Goal: Transaction & Acquisition: Purchase product/service

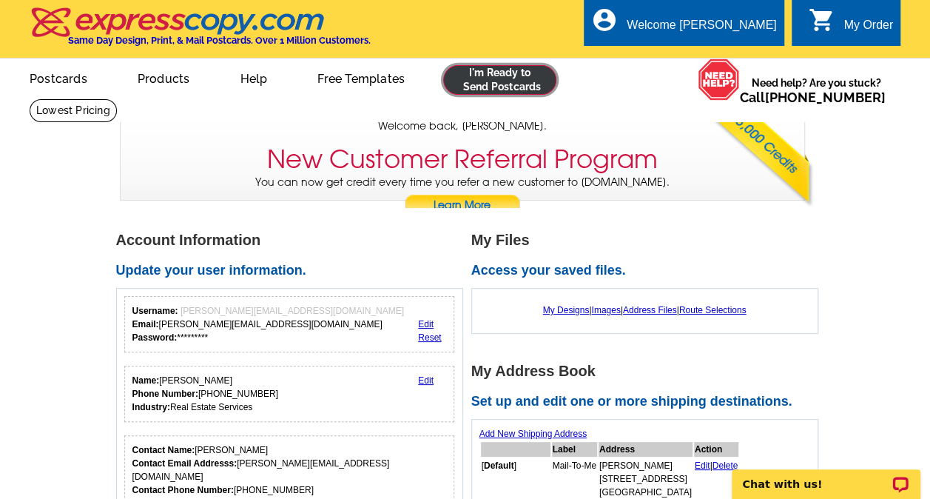
click at [491, 81] on link at bounding box center [499, 80] width 113 height 30
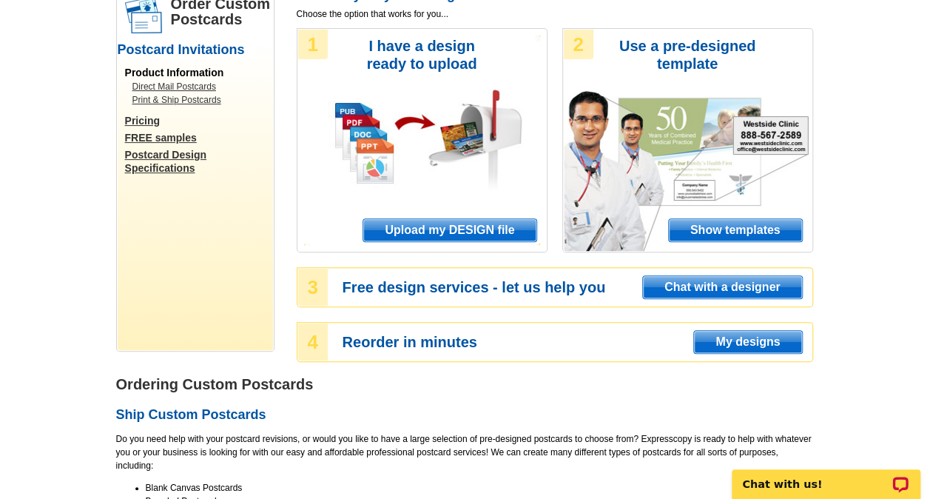
scroll to position [148, 0]
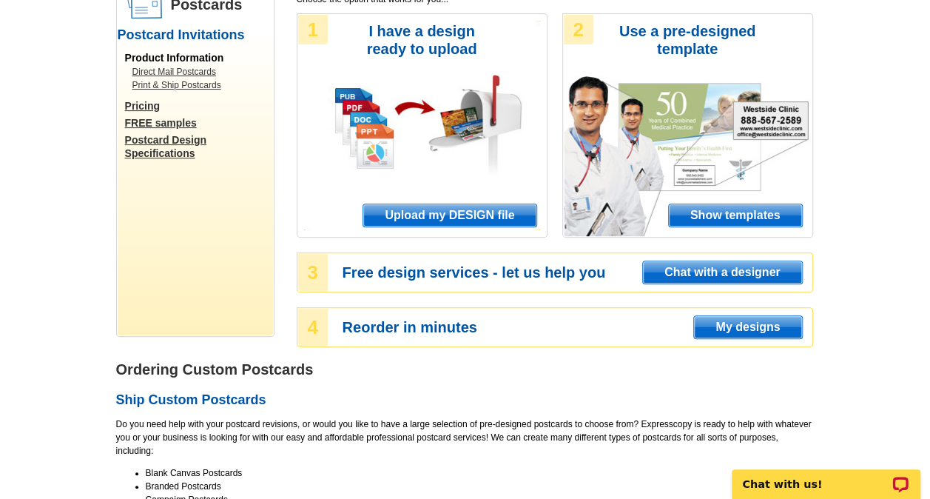
click at [417, 211] on span "Upload my DESIGN file" at bounding box center [449, 215] width 172 height 22
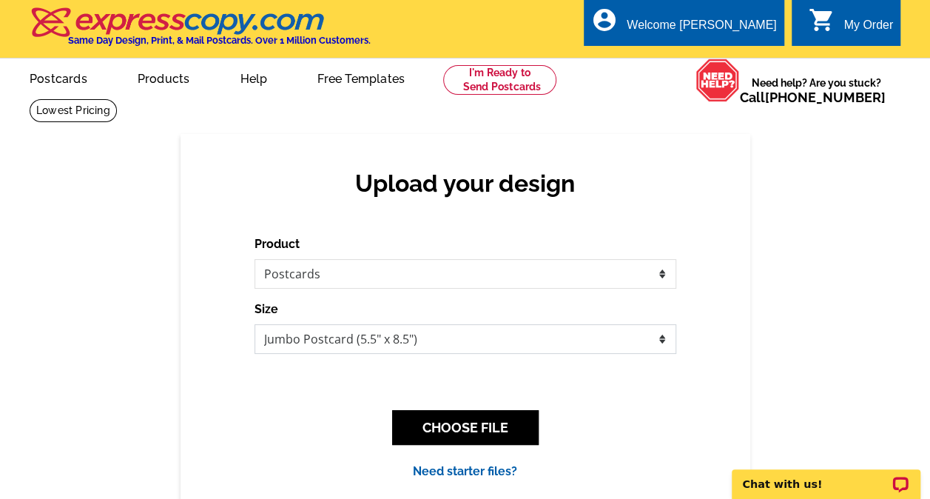
click at [661, 338] on select "Jumbo Postcard (5.5" x 8.5") Regular Postcard (4.25" x 5.6") Panoramic Postcard…" at bounding box center [466, 339] width 422 height 30
select select "1"
click at [255, 325] on select "Jumbo Postcard (5.5" x 8.5") Regular Postcard (4.25" x 5.6") Panoramic Postcard…" at bounding box center [466, 339] width 422 height 30
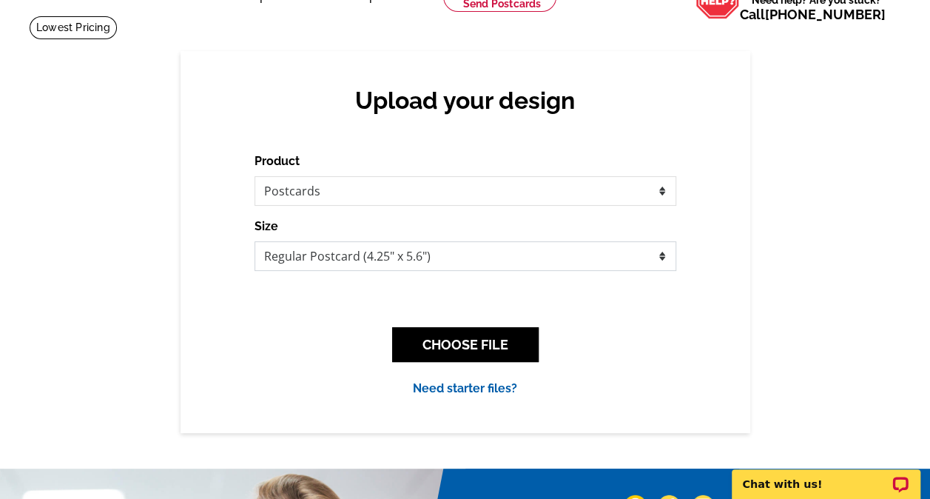
scroll to position [148, 0]
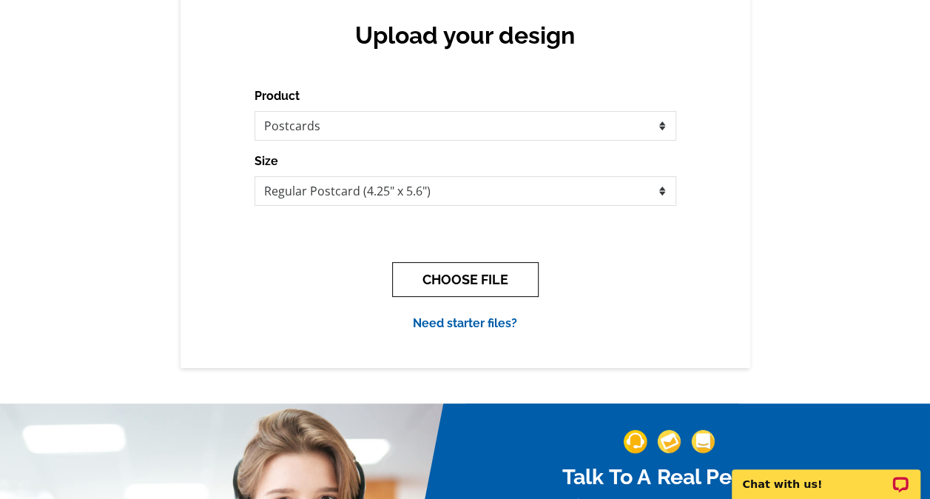
click at [468, 286] on button "CHOOSE FILE" at bounding box center [465, 279] width 147 height 35
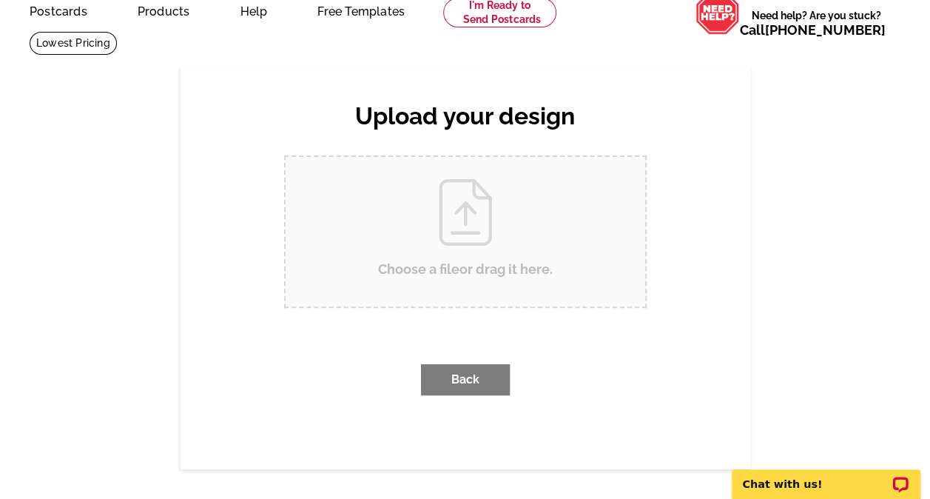
scroll to position [0, 0]
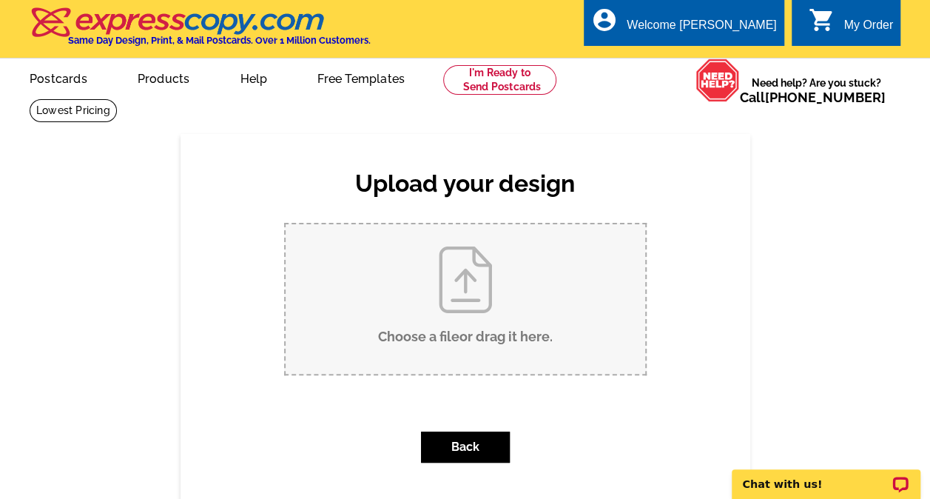
click at [459, 340] on input "Choose a file or drag it here ." at bounding box center [466, 298] width 360 height 149
type input "C:\fakepath\434OakStreet _postcard_sold (003).pdf"
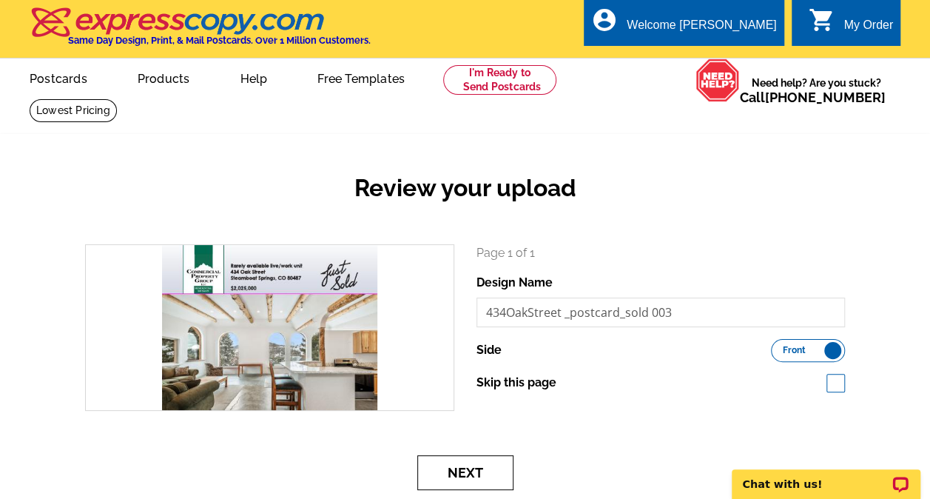
click at [483, 473] on button "Next" at bounding box center [465, 472] width 96 height 35
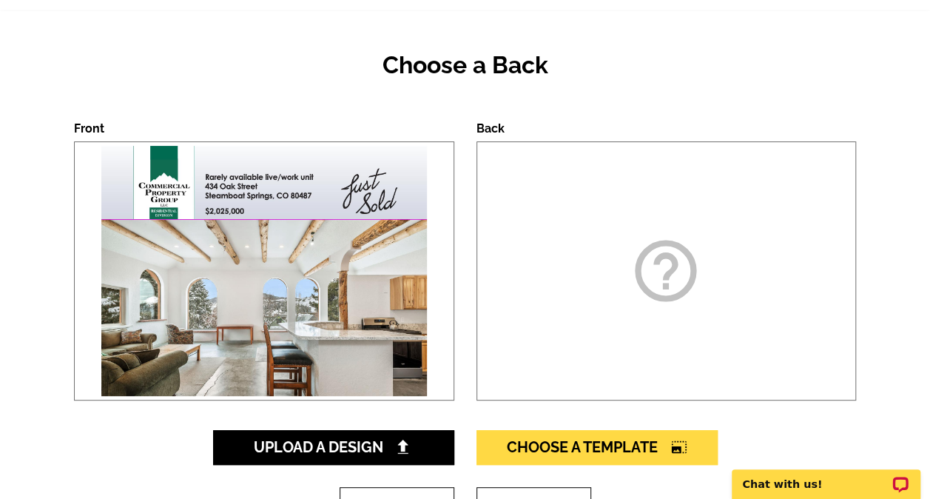
scroll to position [148, 0]
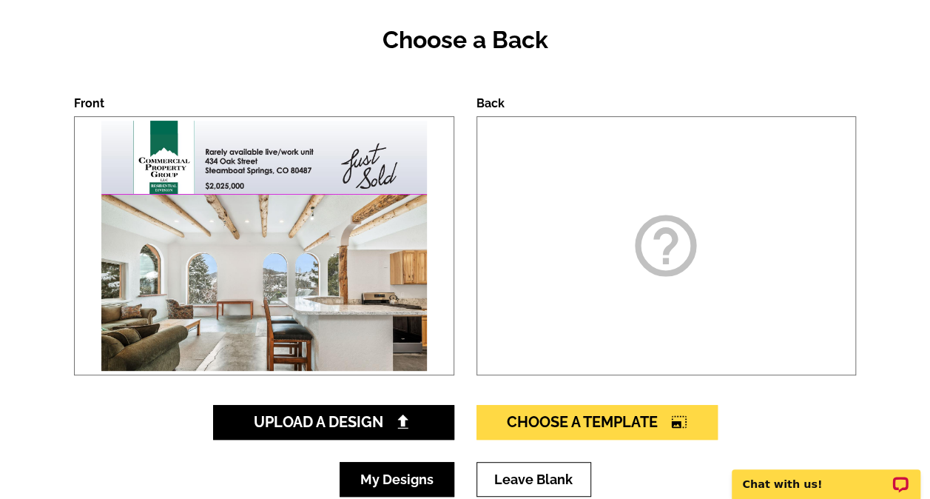
click at [431, 478] on link "My Designs" at bounding box center [397, 479] width 115 height 35
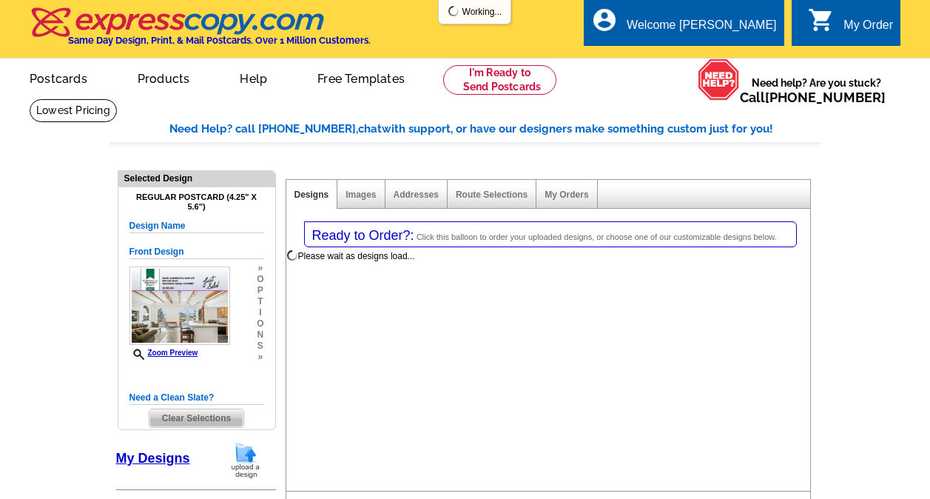
select select "1"
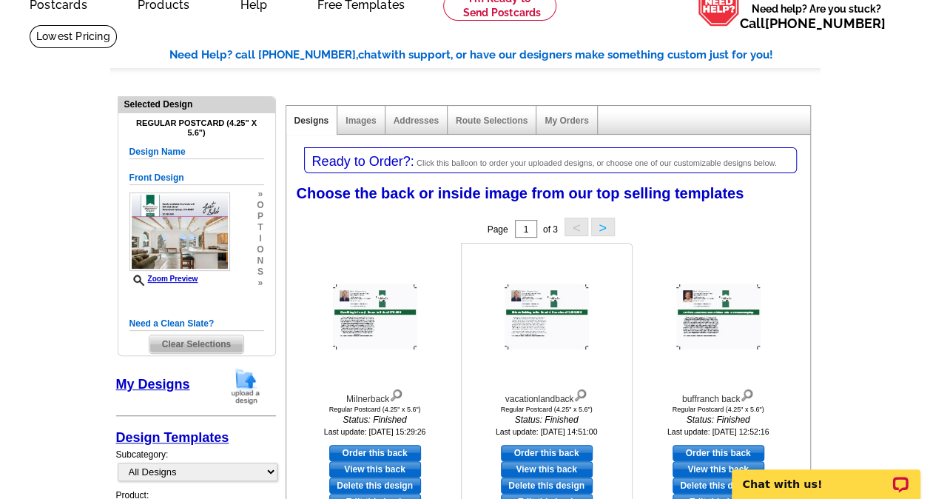
scroll to position [148, 0]
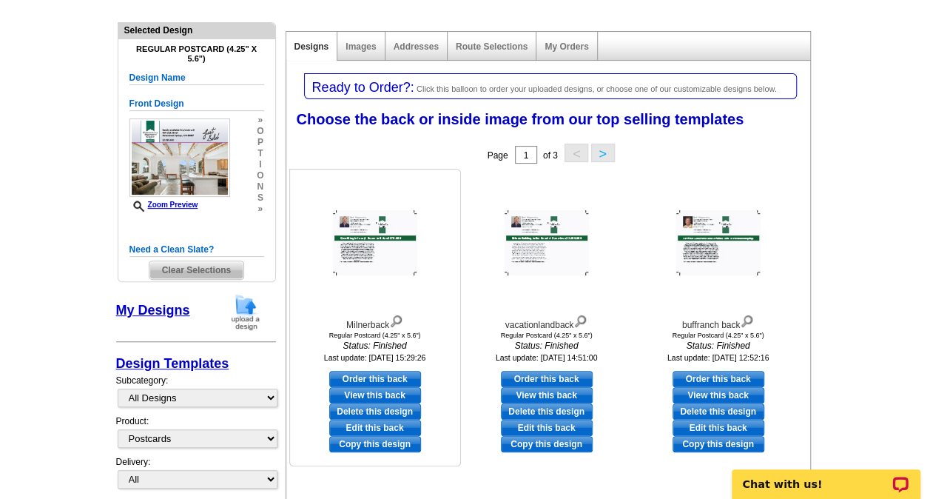
click at [393, 423] on link "Edit this back" at bounding box center [375, 428] width 92 height 16
select select "front"
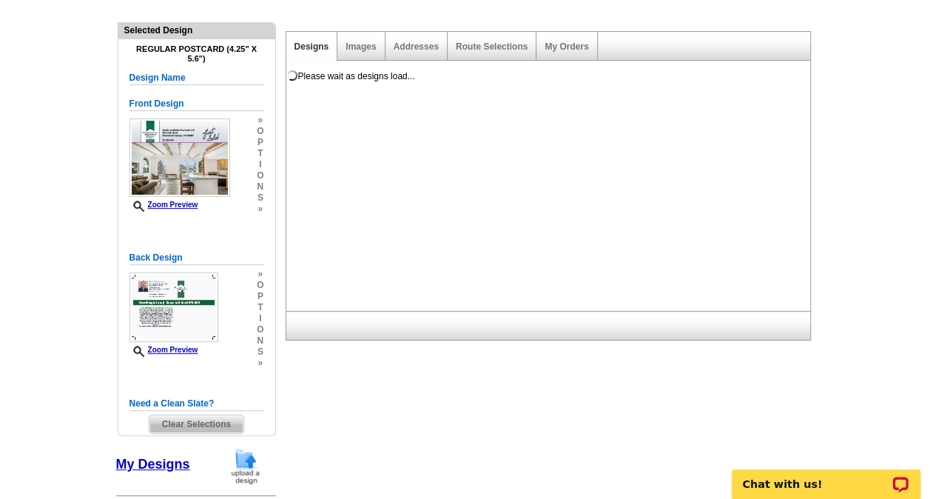
scroll to position [0, 0]
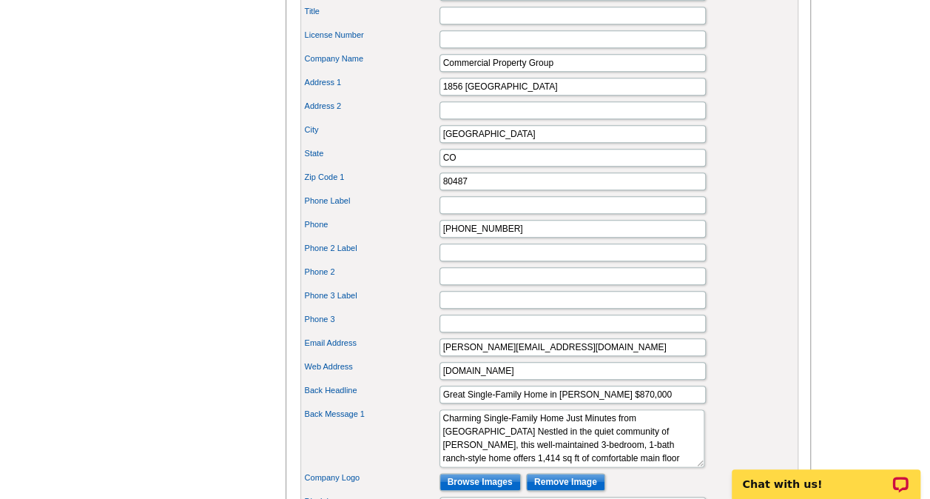
scroll to position [666, 0]
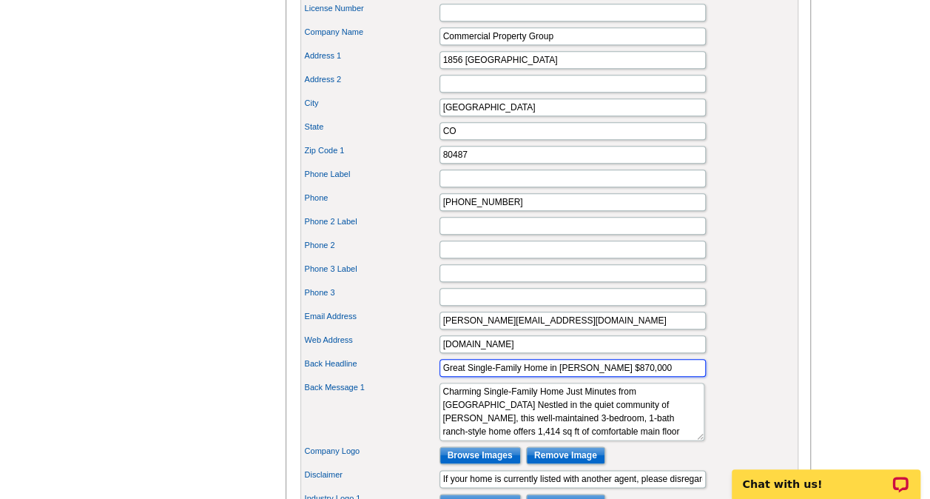
drag, startPoint x: 628, startPoint y: 381, endPoint x: 463, endPoint y: 376, distance: 165.9
click at [431, 380] on div "Back Headline Great Single-Family Home in Milner $870,000" at bounding box center [549, 368] width 492 height 24
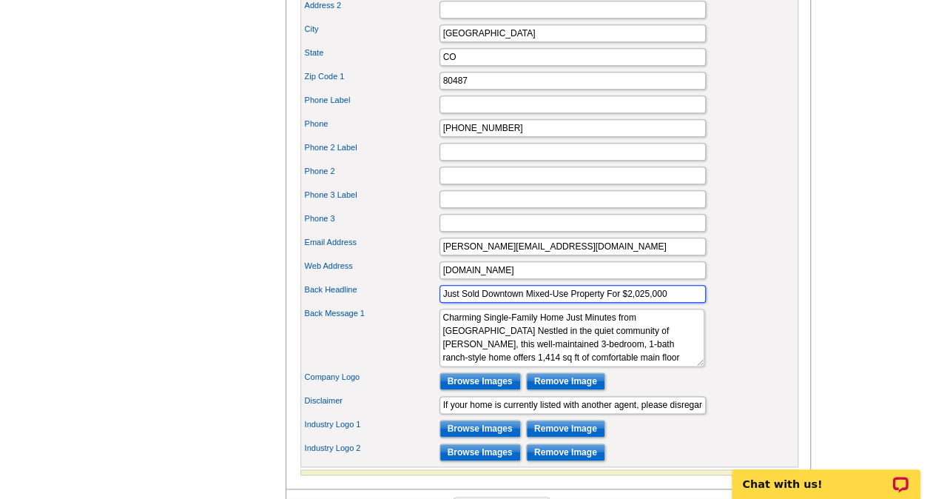
type input "Just Sold Downtown Mixed-Use Property For $2,025,000"
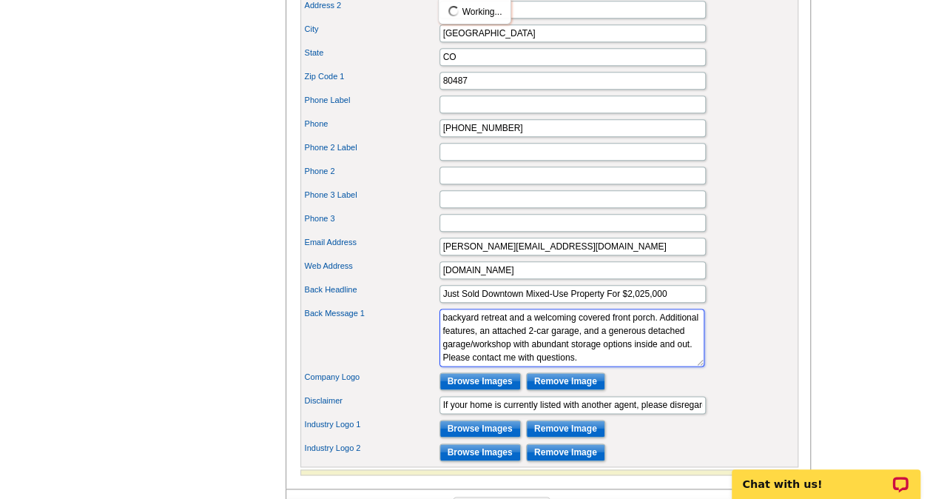
scroll to position [120, 0]
drag, startPoint x: 443, startPoint y: 330, endPoint x: 642, endPoint y: 369, distance: 203.6
click at [642, 366] on textarea "Charming Single-Family Home Just Minutes from Steamboat Springs Nestled in the …" at bounding box center [572, 338] width 265 height 58
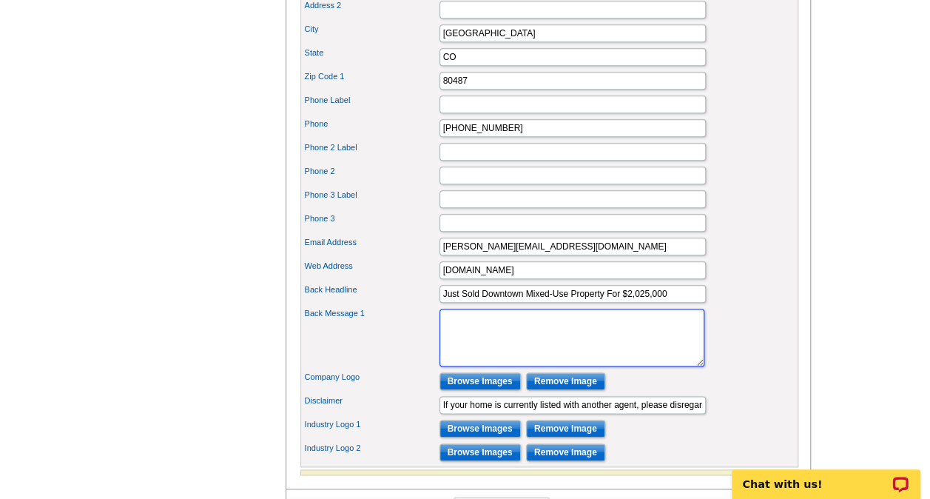
scroll to position [0, 0]
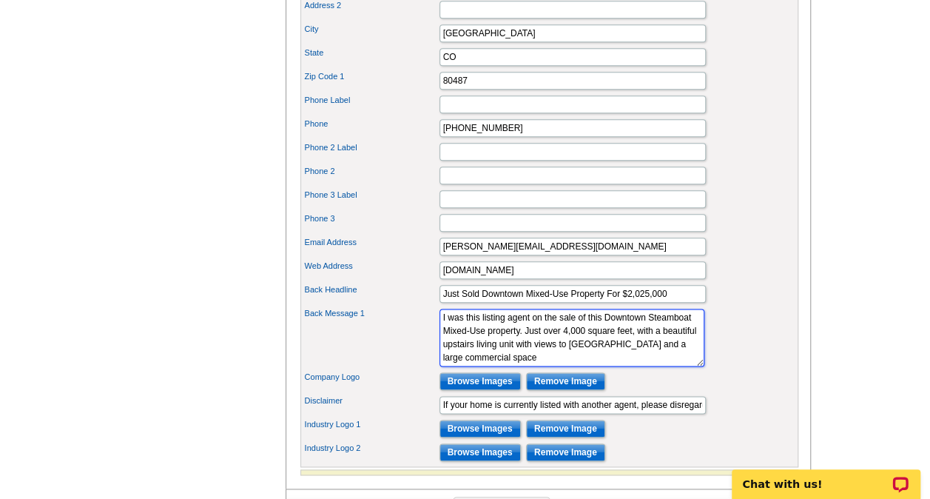
click at [613, 355] on textarea "Charming Single-Family Home Just Minutes from Steamboat Springs Nestled in the …" at bounding box center [572, 338] width 265 height 58
click at [628, 366] on textarea "Charming Single-Family Home Just Minutes from Steamboat Springs Nestled in the …" at bounding box center [572, 338] width 265 height 58
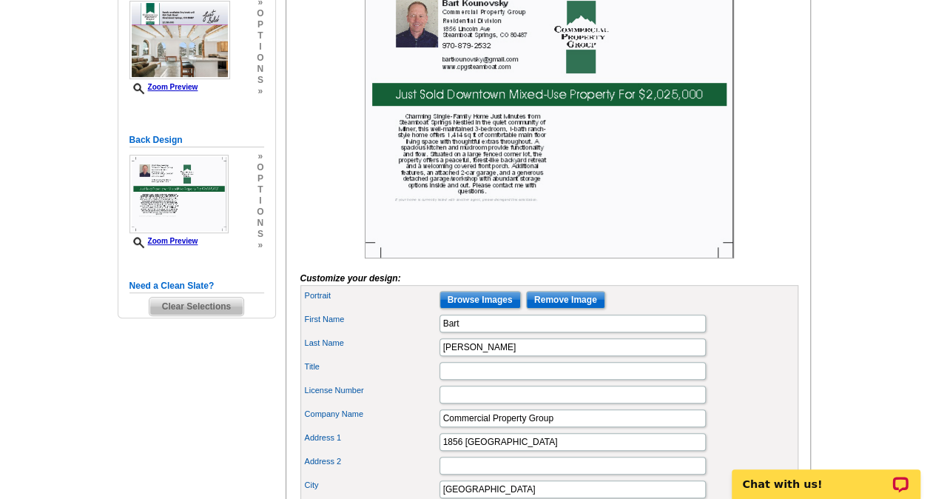
scroll to position [74, 0]
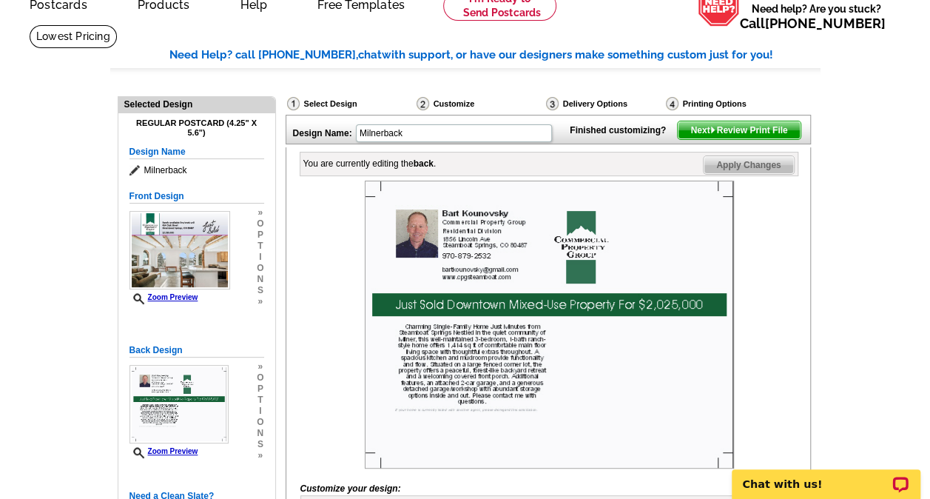
type textarea "I was this listing agent on the sale of this Downtown Steamboat Mixed-Use prope…"
click at [751, 174] on span "Apply Changes" at bounding box center [749, 165] width 90 height 18
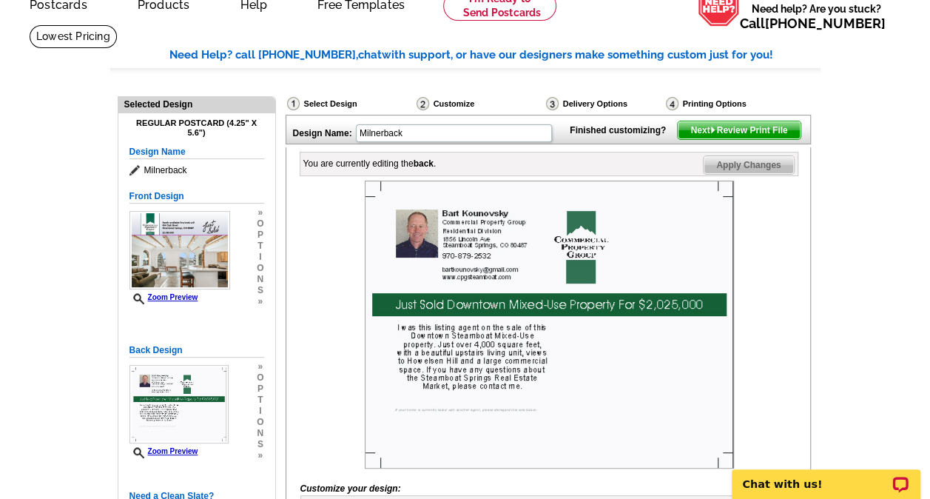
click at [748, 139] on span "Next Review Print File" at bounding box center [739, 130] width 122 height 18
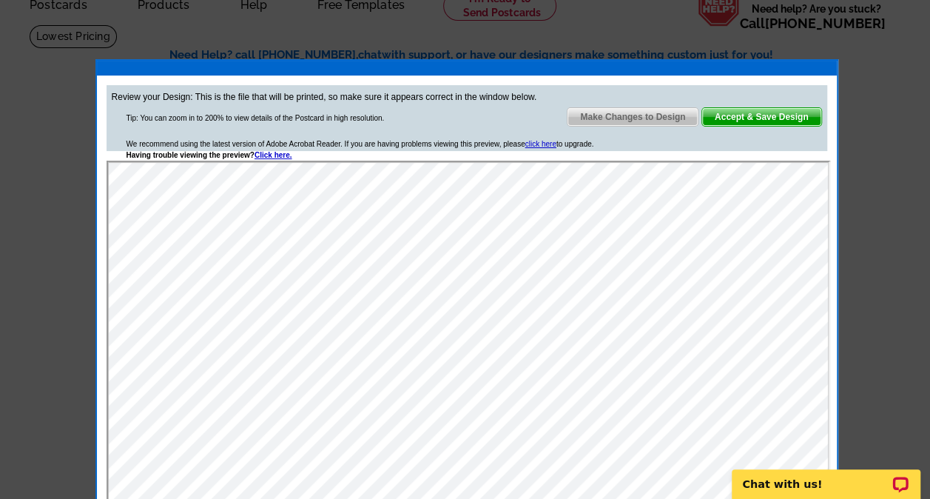
scroll to position [0, 0]
click at [759, 112] on span "Accept & Save Design" at bounding box center [761, 117] width 119 height 18
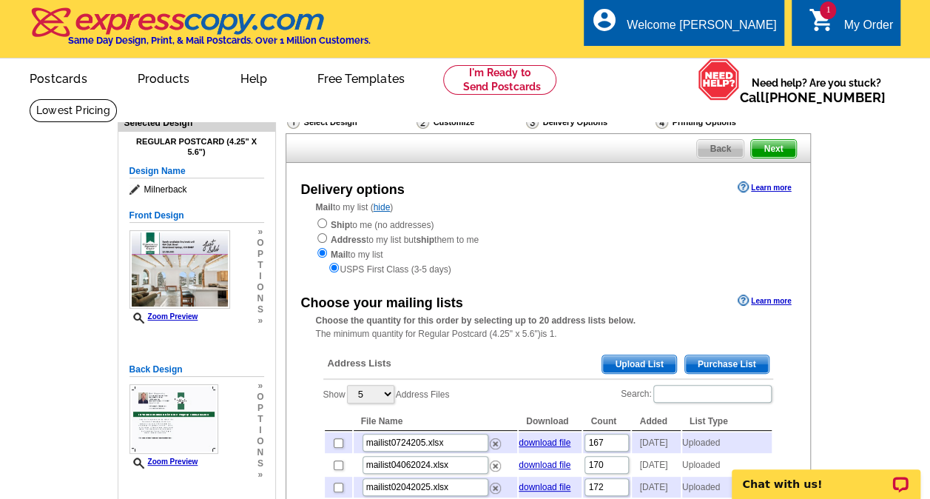
click at [623, 360] on span "Upload List" at bounding box center [638, 364] width 73 height 18
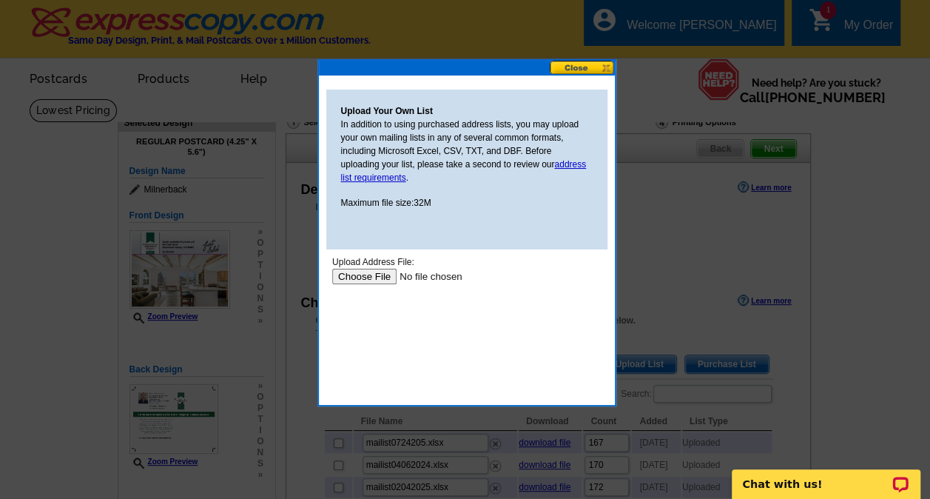
click at [372, 275] on input "file" at bounding box center [425, 277] width 187 height 16
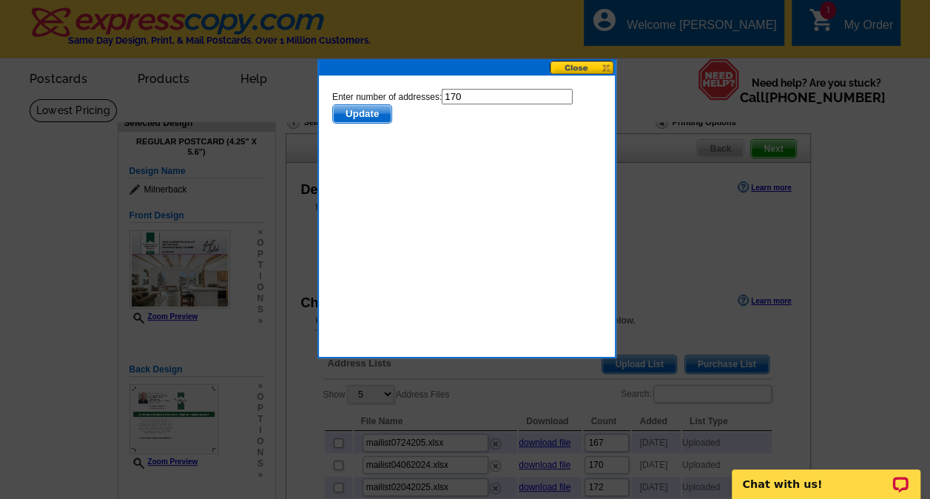
click at [370, 114] on span "Update" at bounding box center [361, 114] width 58 height 18
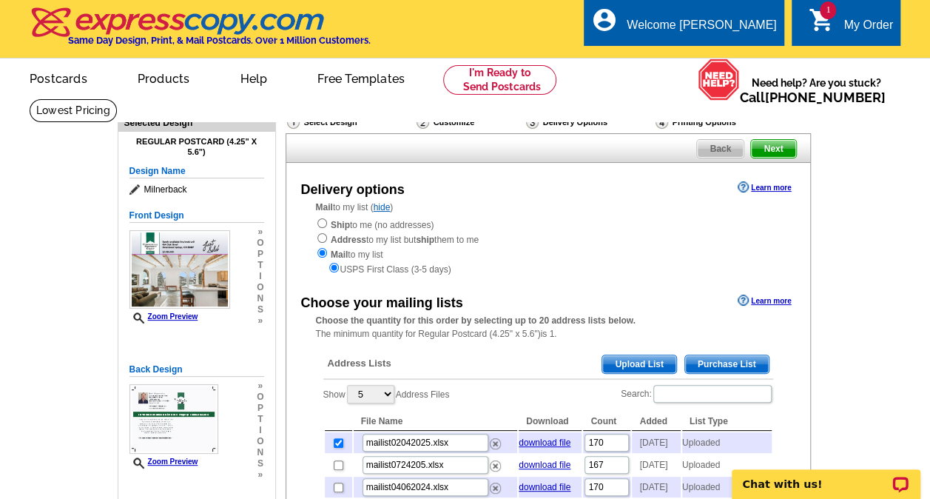
click at [631, 361] on span "Upload List" at bounding box center [638, 364] width 73 height 18
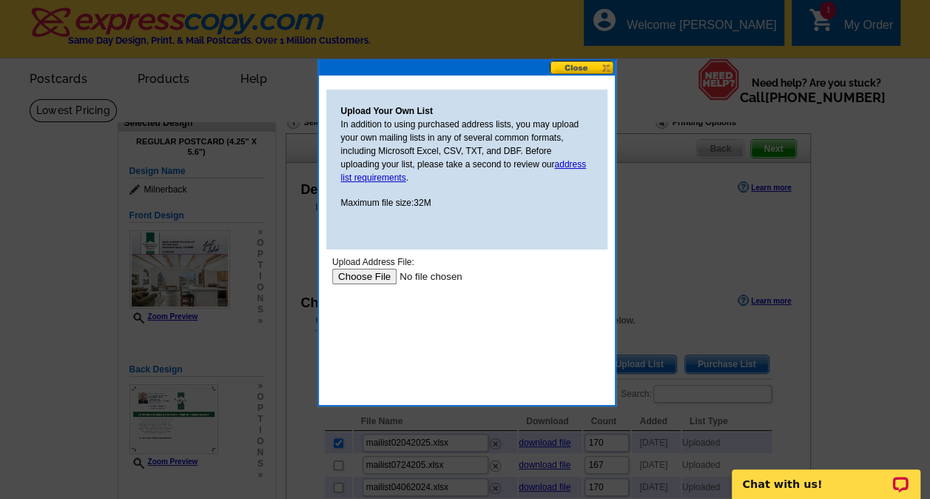
click at [376, 280] on input "file" at bounding box center [425, 277] width 187 height 16
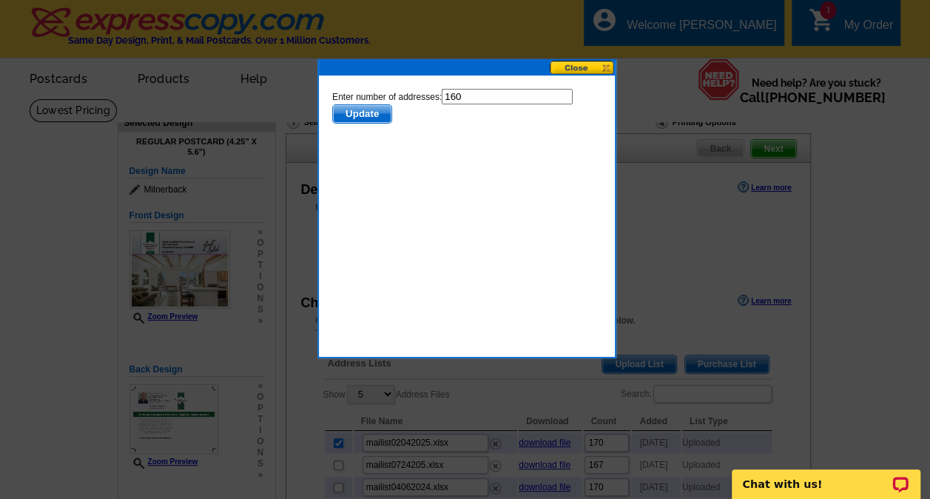
click at [370, 115] on span "Update" at bounding box center [361, 114] width 58 height 18
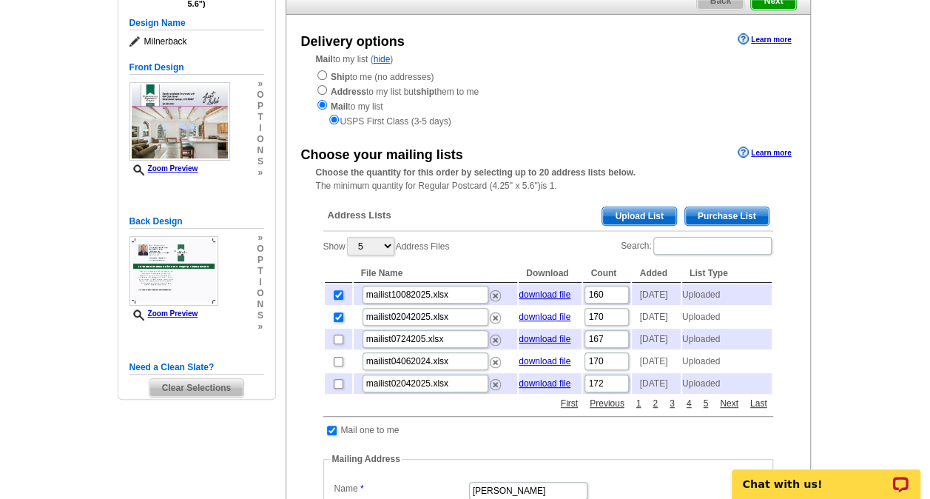
click at [337, 322] on input "checkbox" at bounding box center [339, 317] width 10 height 10
checkbox input "false"
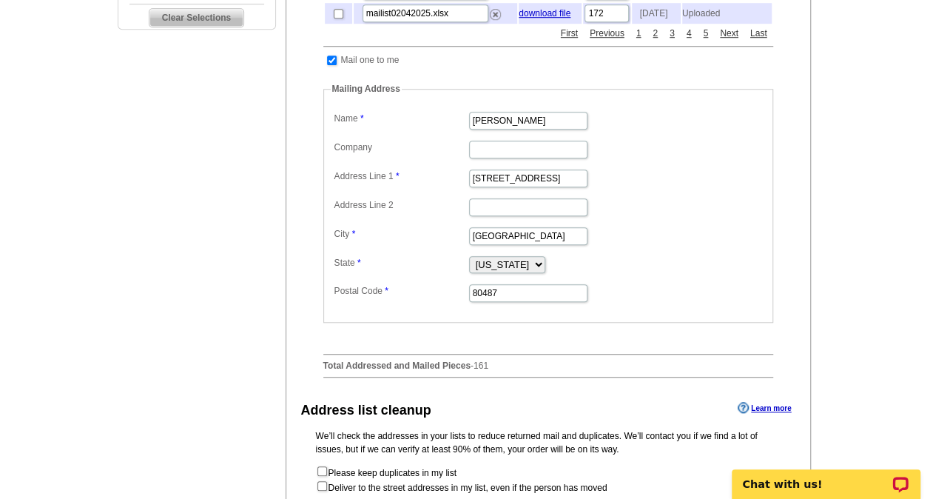
scroll to position [666, 0]
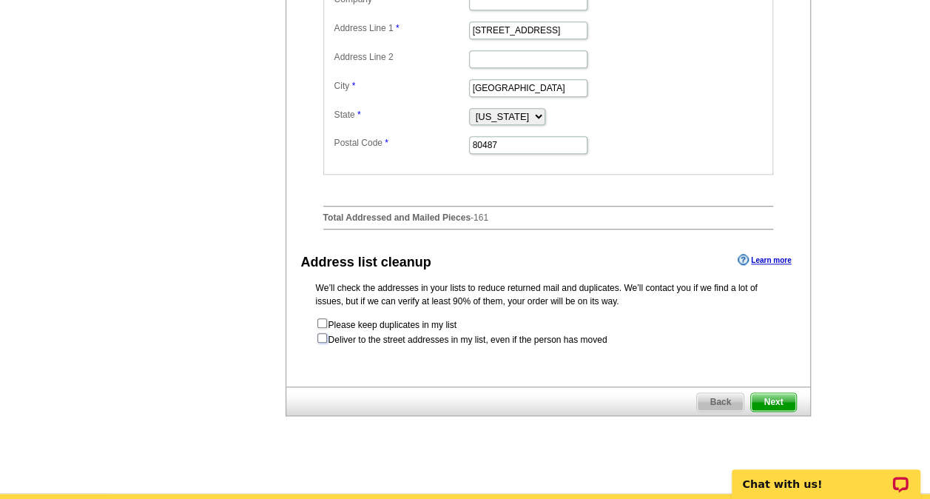
click at [322, 343] on input "checkbox" at bounding box center [322, 338] width 10 height 10
checkbox input "true"
radio input "true"
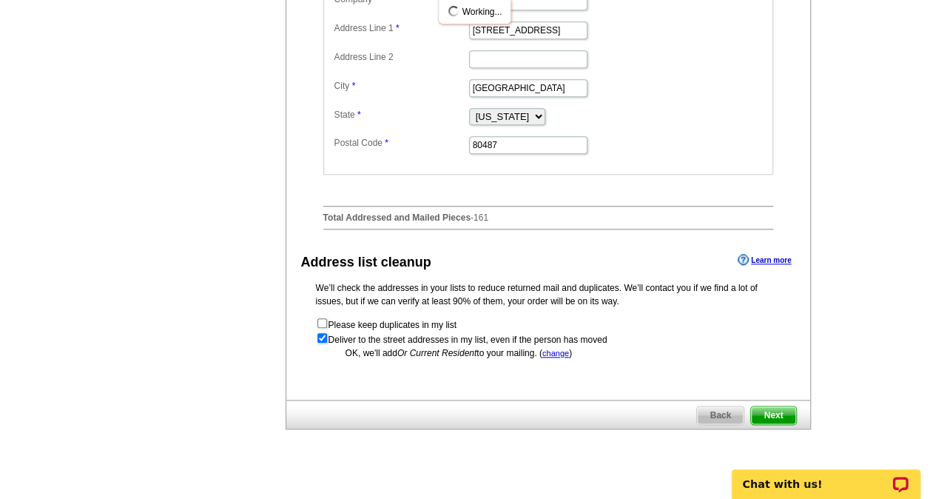
scroll to position [0, 0]
click at [784, 424] on span "Next" at bounding box center [773, 415] width 44 height 18
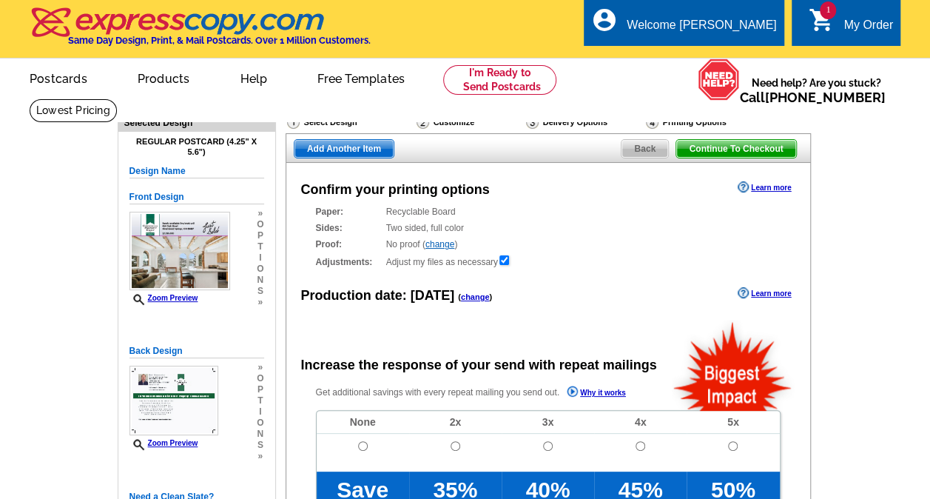
radio input "false"
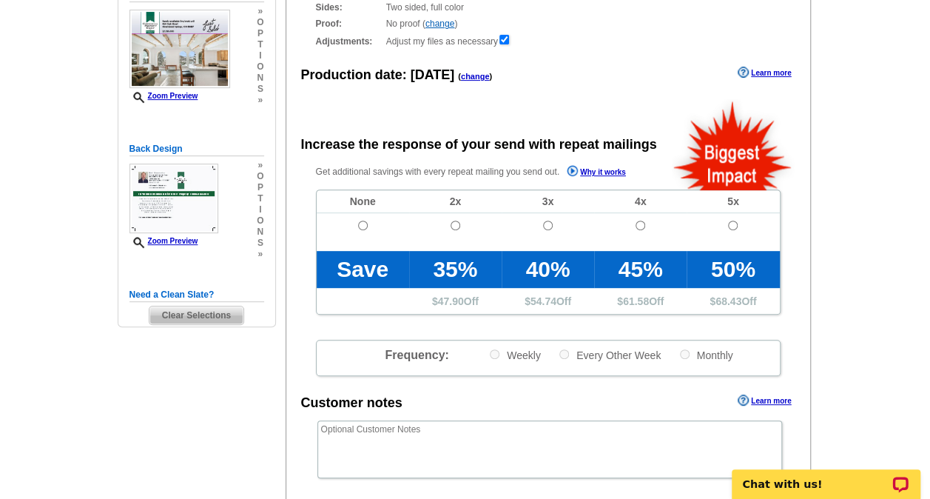
scroll to position [222, 0]
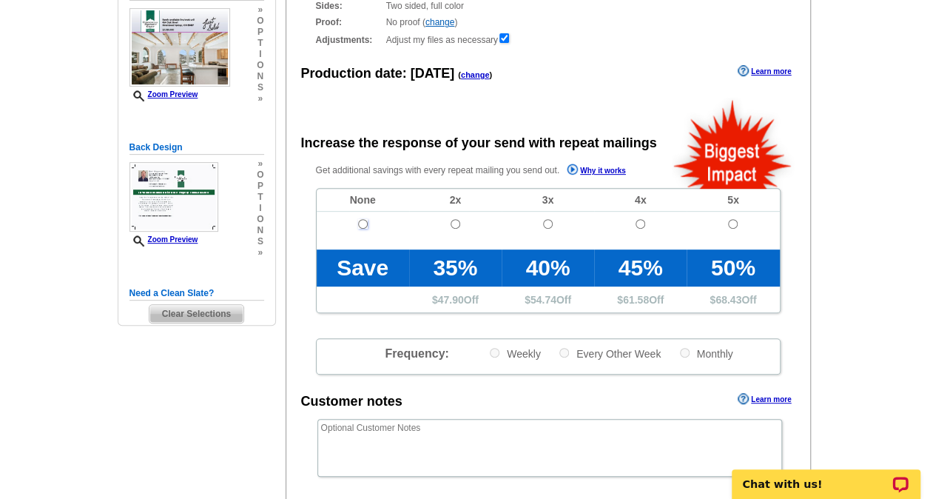
click at [362, 223] on input "radio" at bounding box center [363, 224] width 10 height 10
radio input "true"
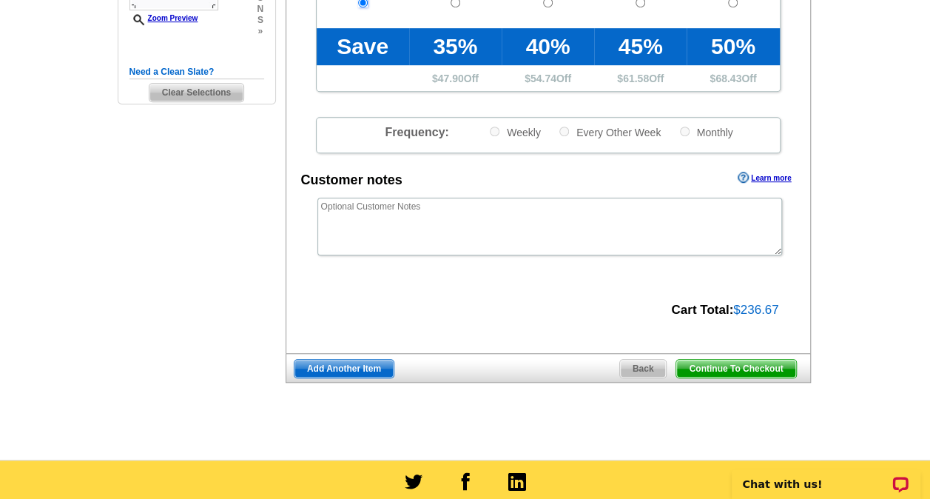
scroll to position [444, 0]
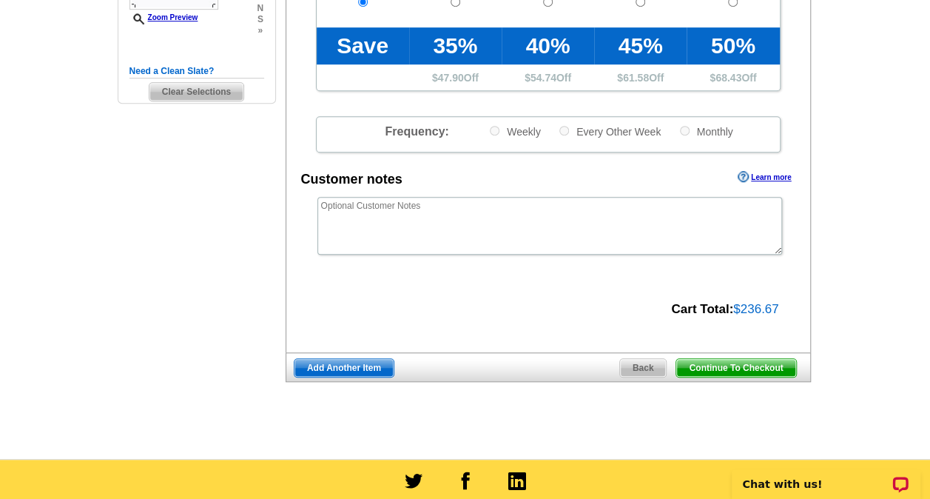
click at [742, 364] on span "Continue To Checkout" at bounding box center [735, 368] width 119 height 18
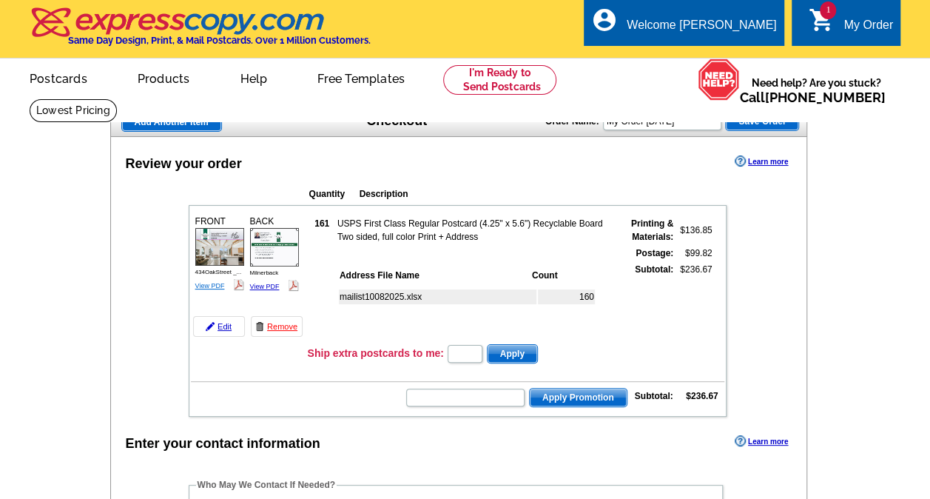
click at [218, 286] on link "View PDF" at bounding box center [210, 285] width 30 height 7
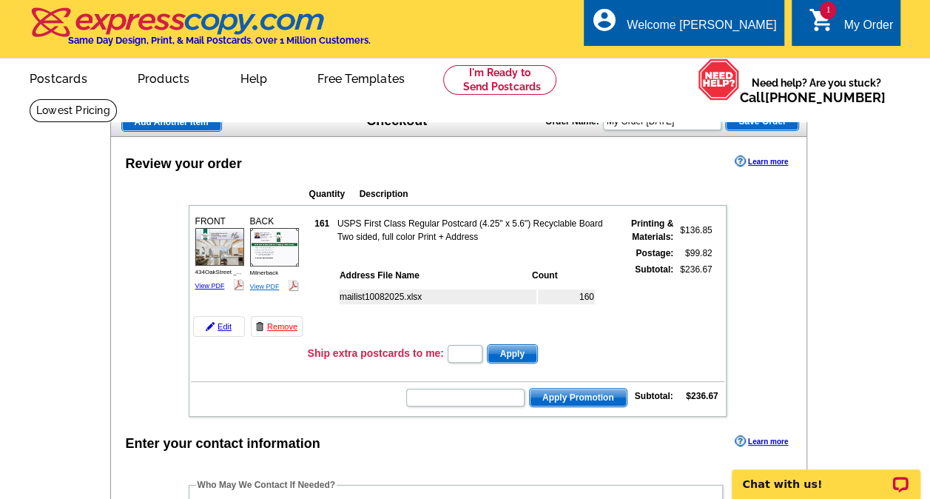
click at [266, 283] on link "View PDF" at bounding box center [265, 286] width 30 height 7
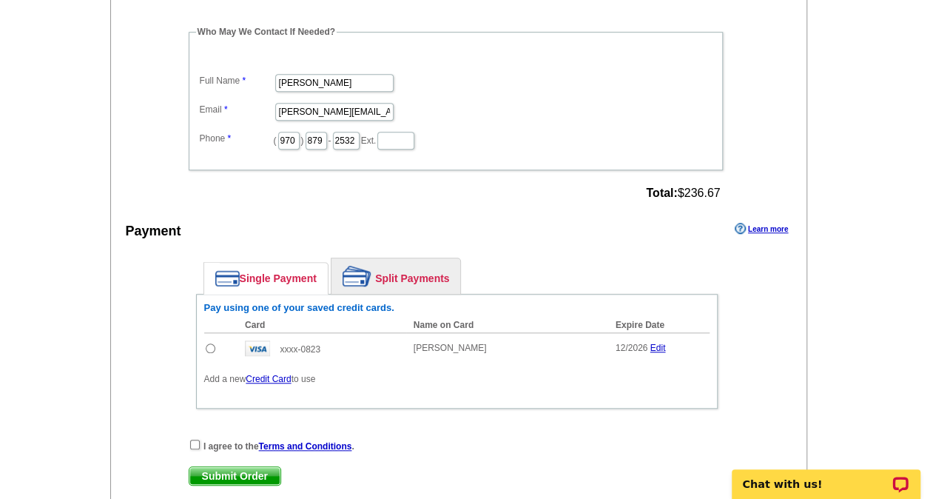
scroll to position [518, 0]
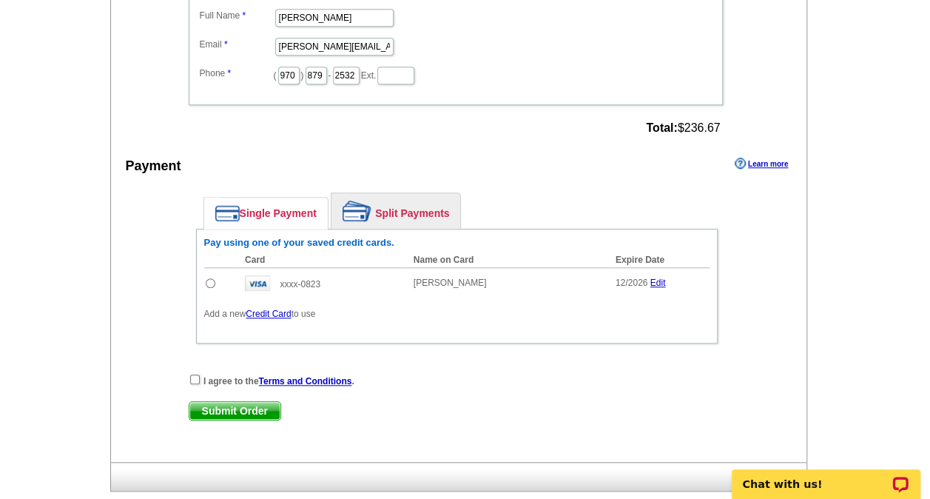
click at [207, 280] on input "radio" at bounding box center [211, 283] width 10 height 10
radio input "true"
click at [195, 374] on input "checkbox" at bounding box center [195, 379] width 10 height 10
checkbox input "true"
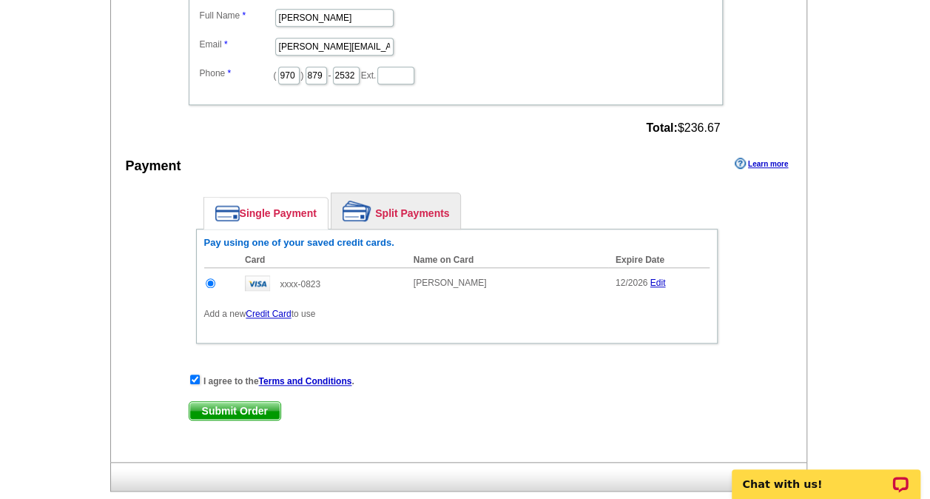
click at [231, 403] on span "Submit Order" at bounding box center [234, 411] width 91 height 18
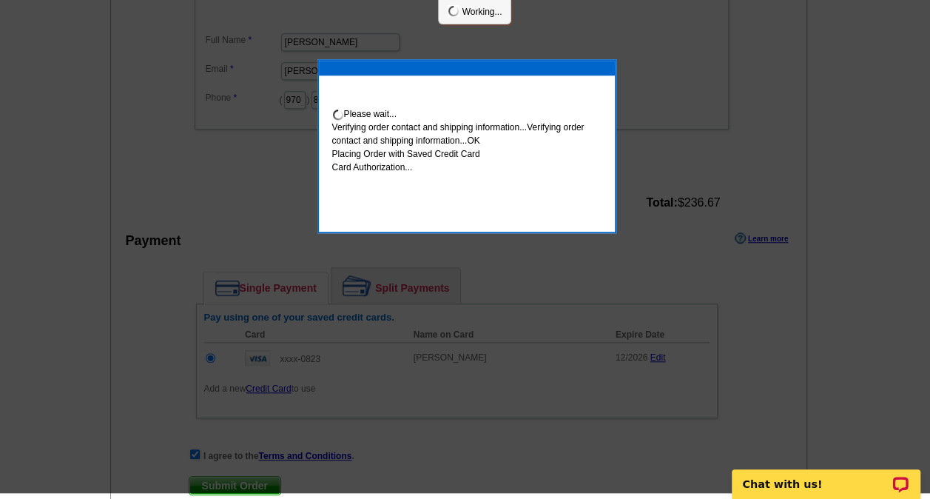
scroll to position [512, 0]
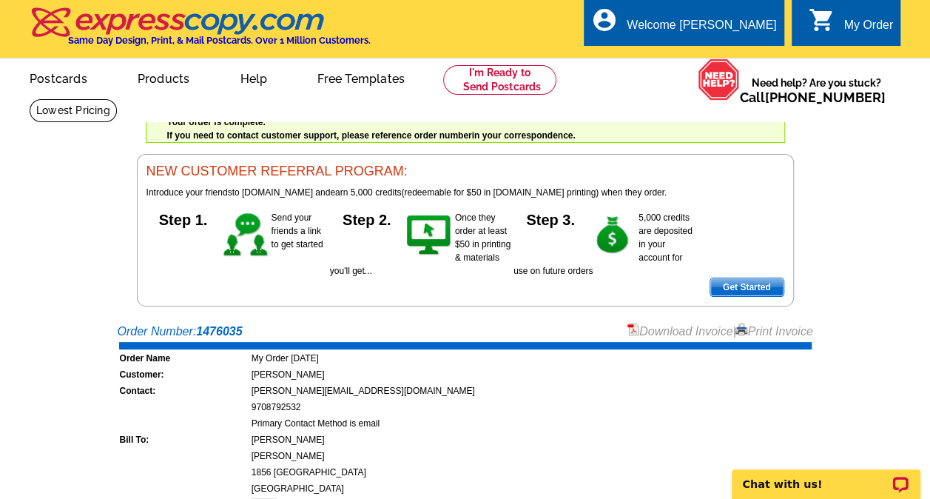
click at [756, 332] on link "Print Invoice" at bounding box center [774, 331] width 77 height 13
click at [637, 334] on link "Download Invoice" at bounding box center [680, 331] width 105 height 13
